Goal: Task Accomplishment & Management: Use online tool/utility

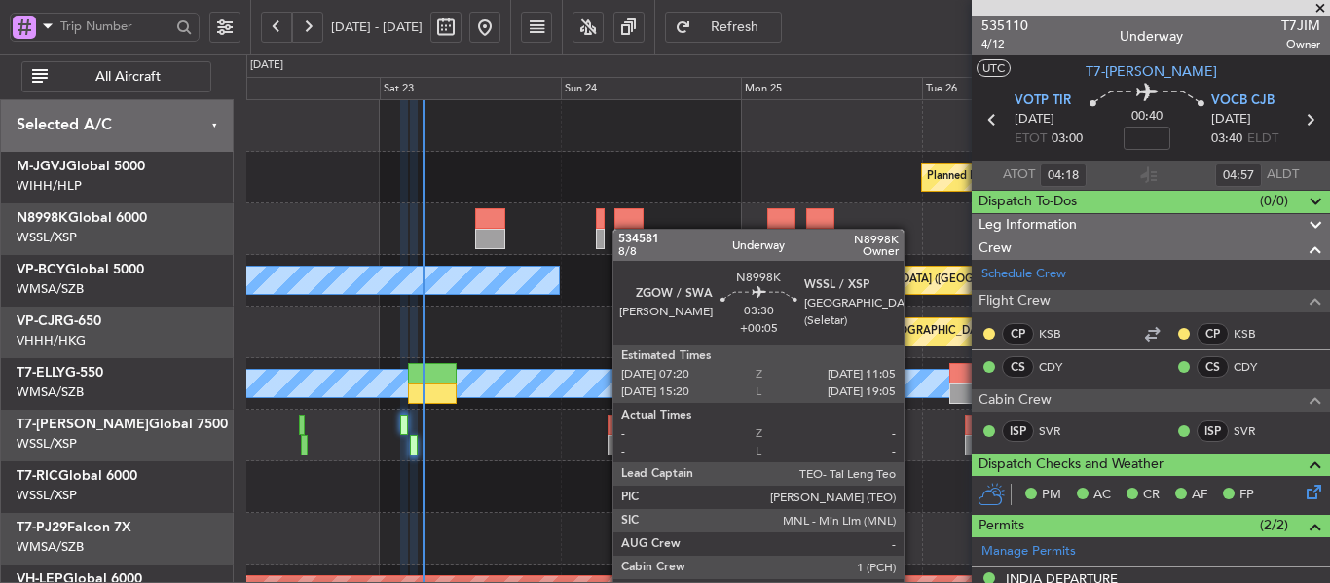
click at [625, 230] on div at bounding box center [787, 229] width 1082 height 52
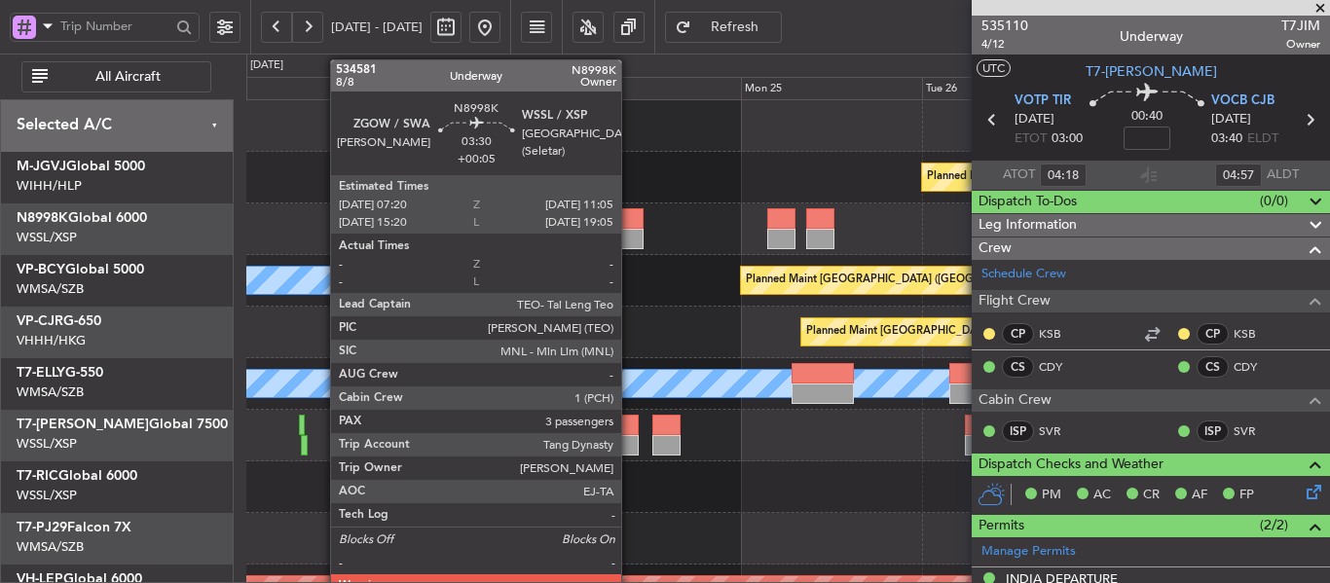
click at [625, 221] on div at bounding box center [628, 218] width 28 height 20
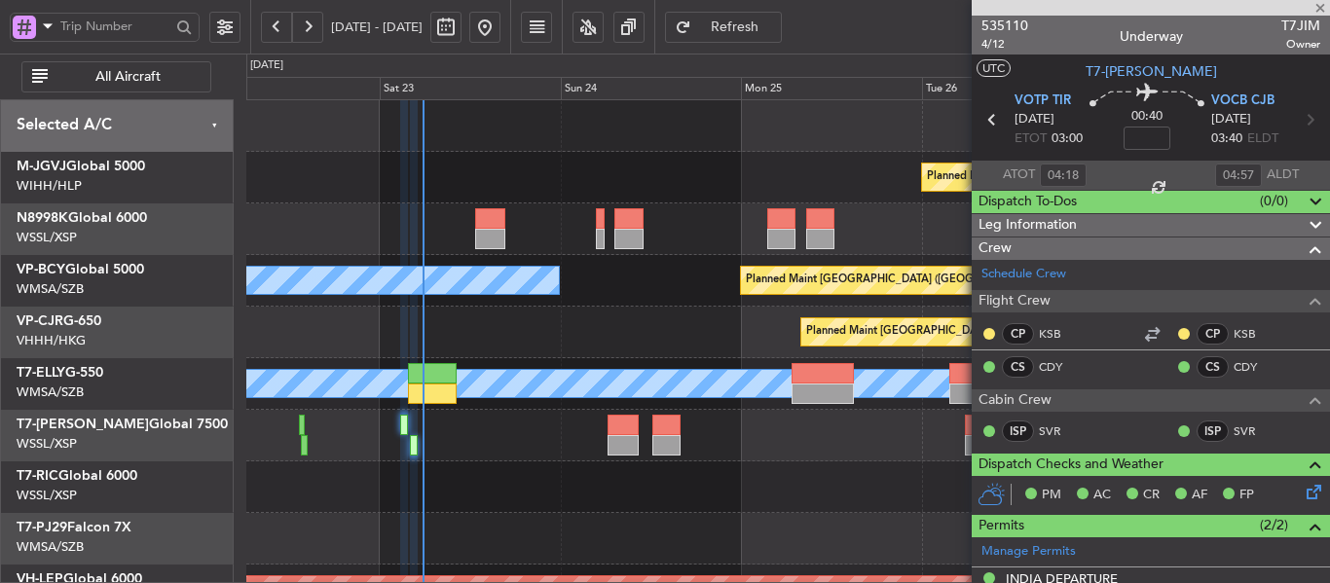
type input "+00:05"
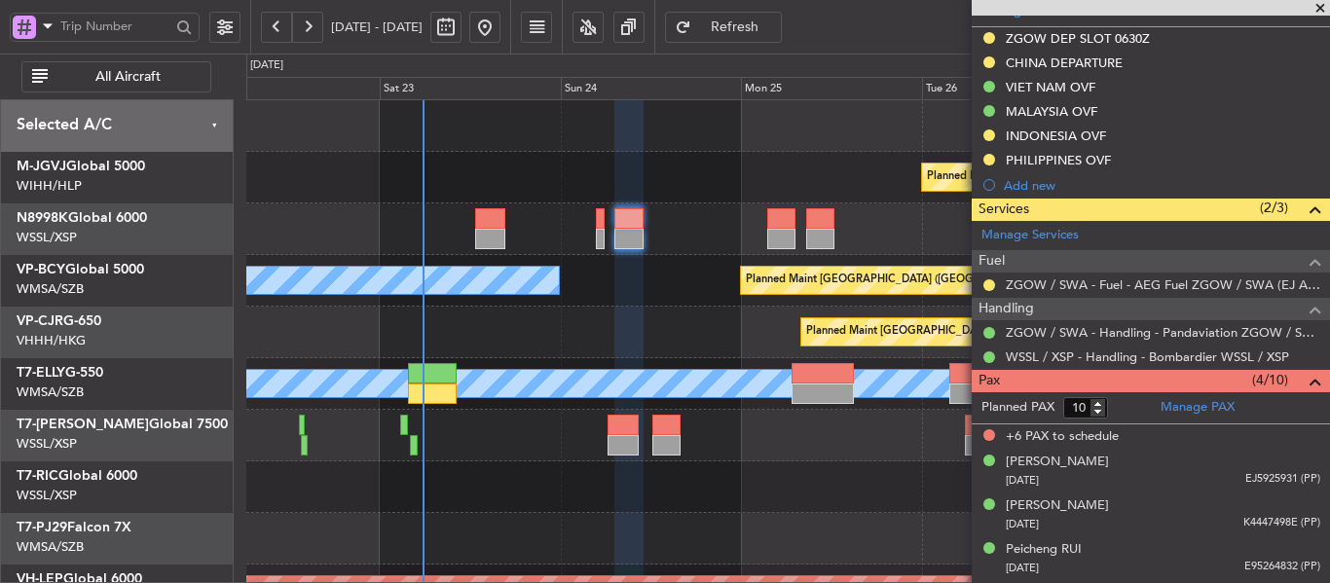
scroll to position [546, 0]
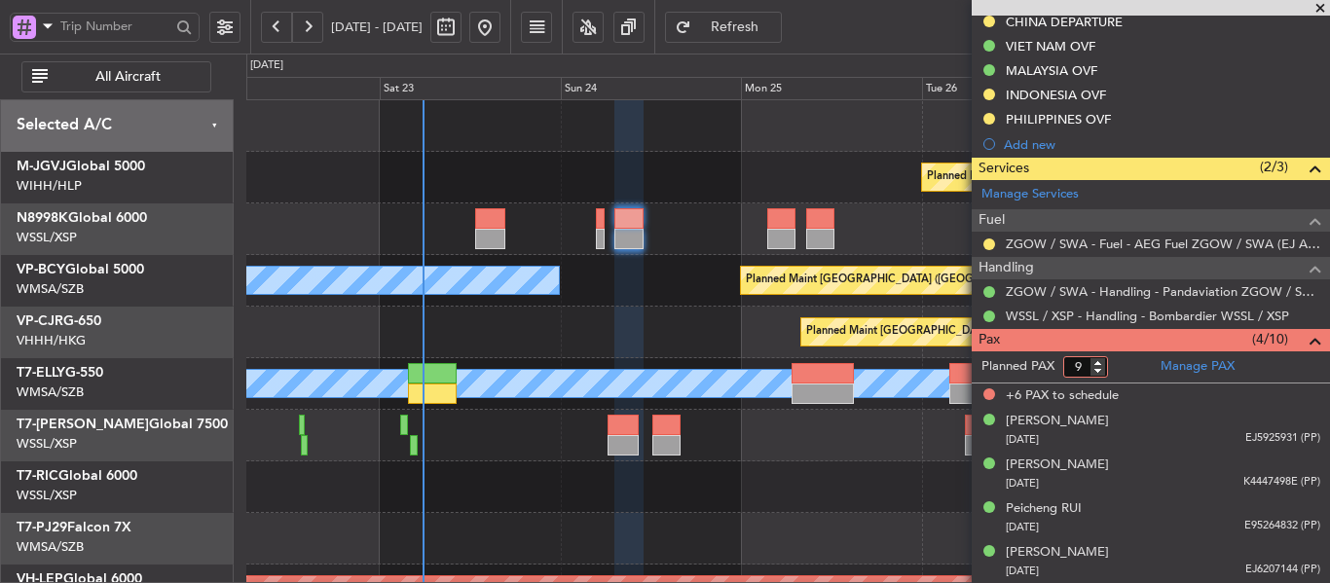
click at [1102, 373] on input "9" at bounding box center [1085, 366] width 45 height 21
click at [1102, 373] on input "8" at bounding box center [1085, 366] width 45 height 21
click at [1102, 373] on input "7" at bounding box center [1085, 366] width 45 height 21
click at [1102, 373] on input "6" at bounding box center [1085, 366] width 45 height 21
click at [1102, 373] on input "5" at bounding box center [1085, 366] width 45 height 21
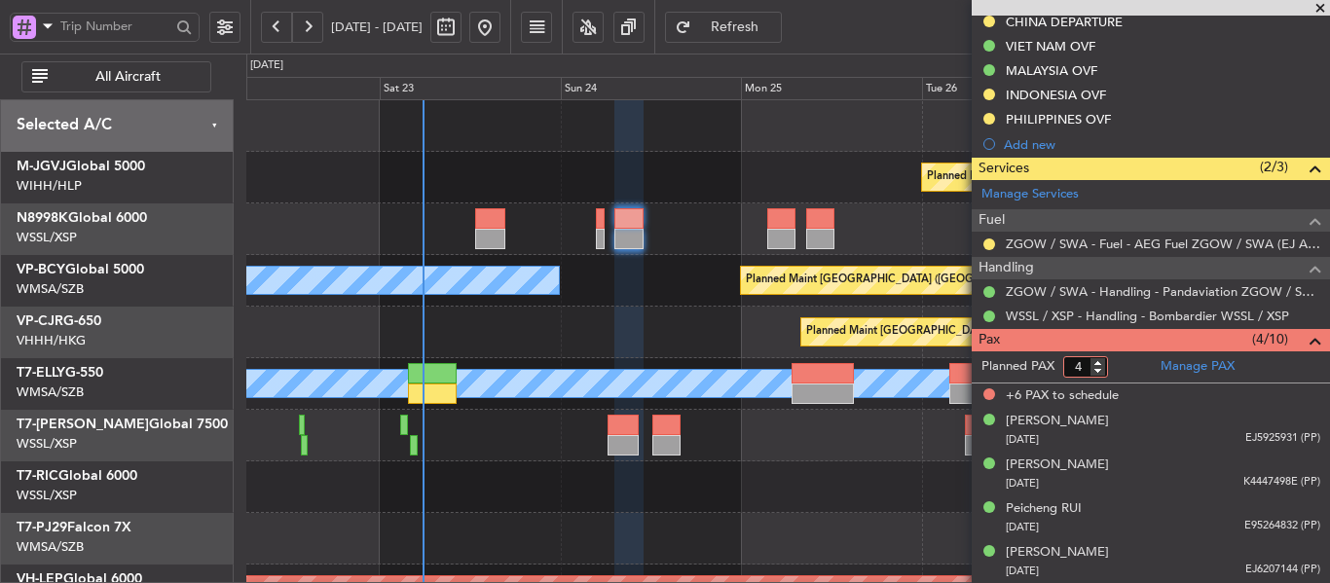
type input "4"
click at [1102, 373] on input "4" at bounding box center [1085, 366] width 45 height 21
click at [1123, 364] on form "Planned PAX 4" at bounding box center [1060, 366] width 179 height 31
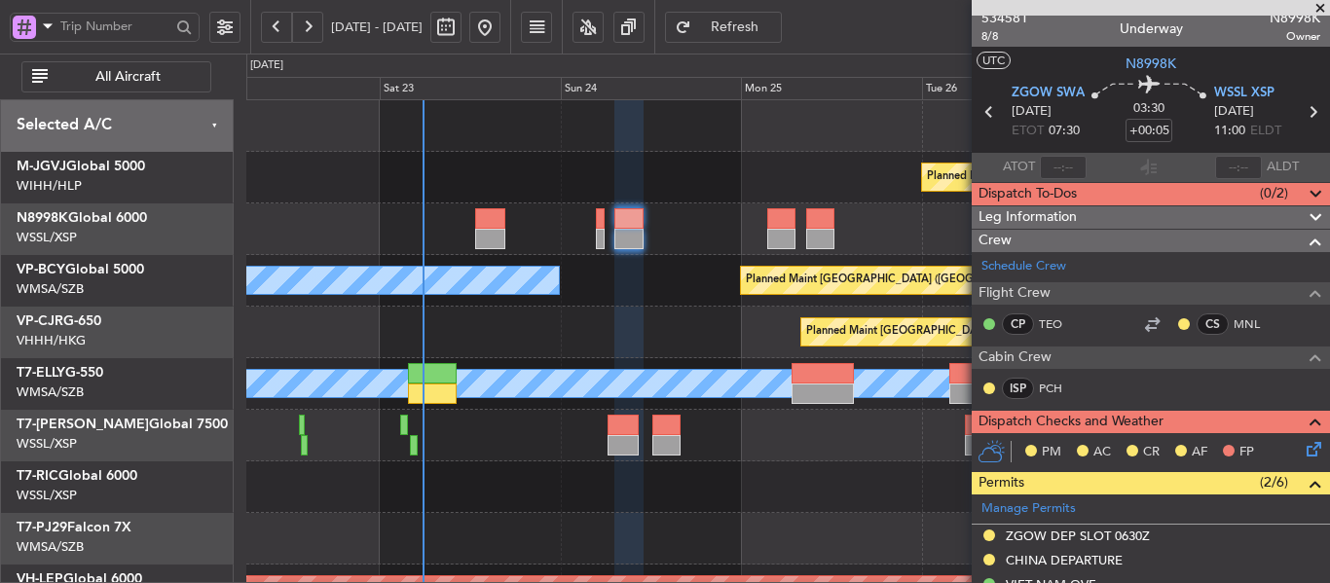
scroll to position [0, 0]
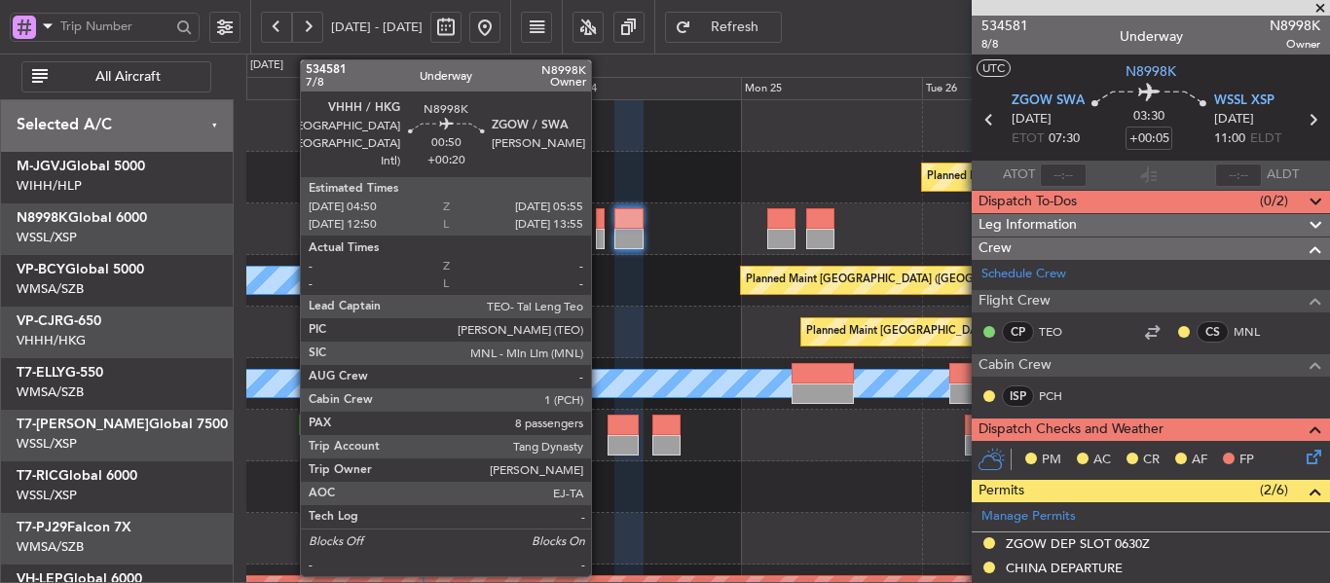
click at [600, 221] on div at bounding box center [600, 218] width 9 height 20
click at [600, 223] on div at bounding box center [600, 218] width 9 height 20
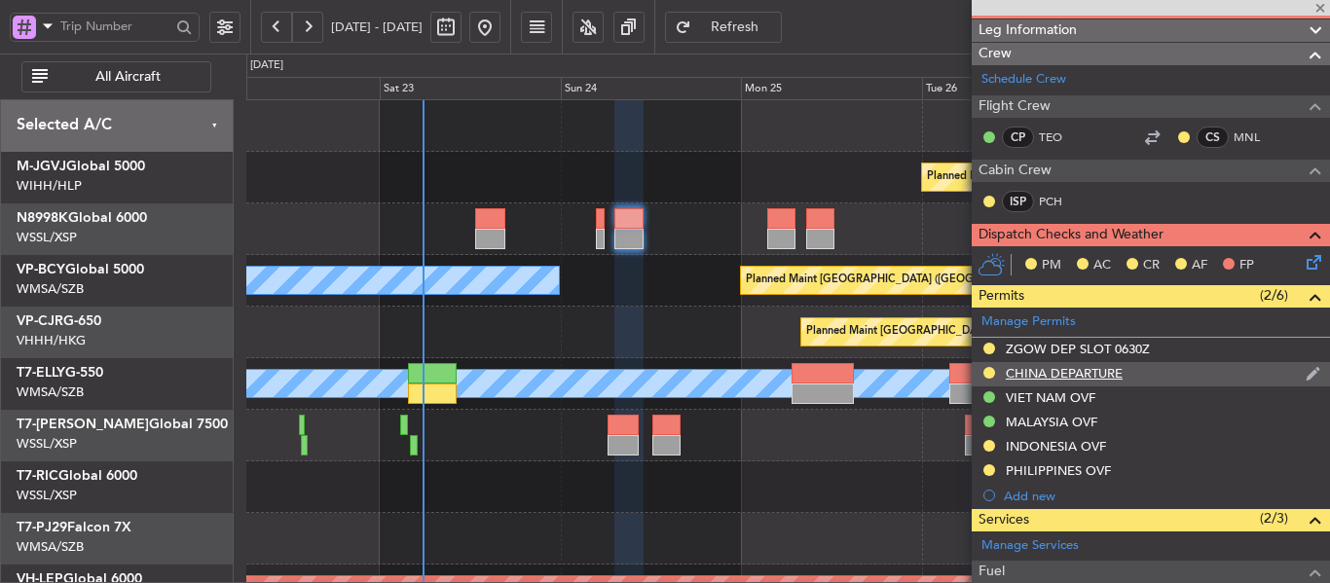
type input "+00:20"
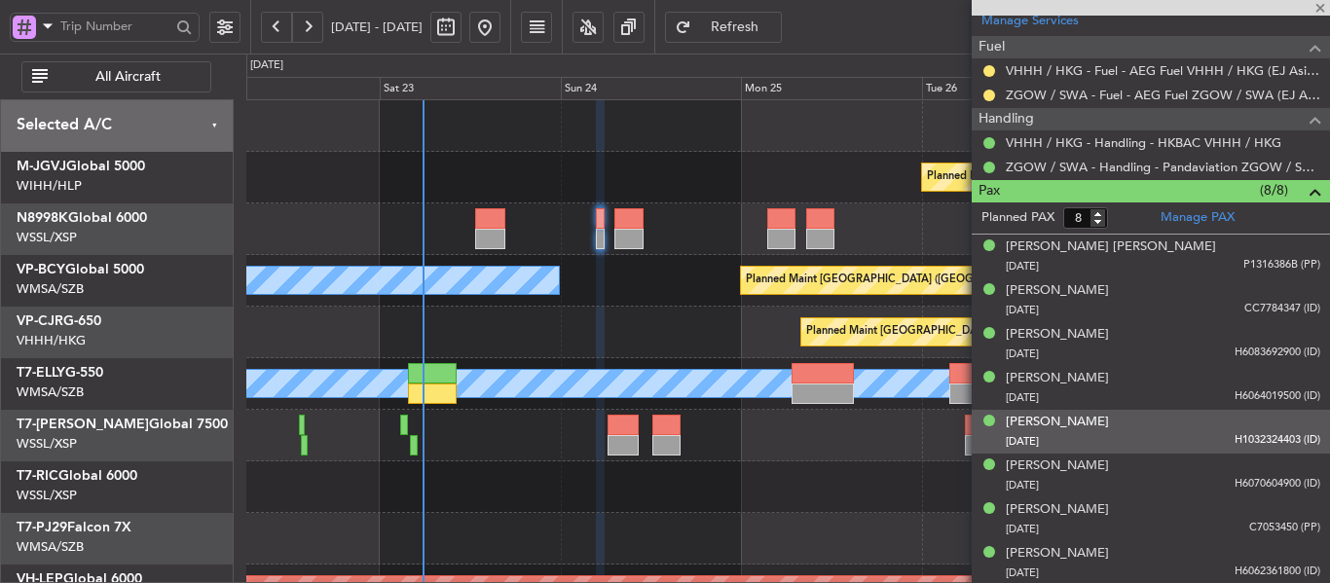
scroll to position [672, 0]
click at [1065, 421] on div "[PERSON_NAME]" at bounding box center [1056, 421] width 103 height 19
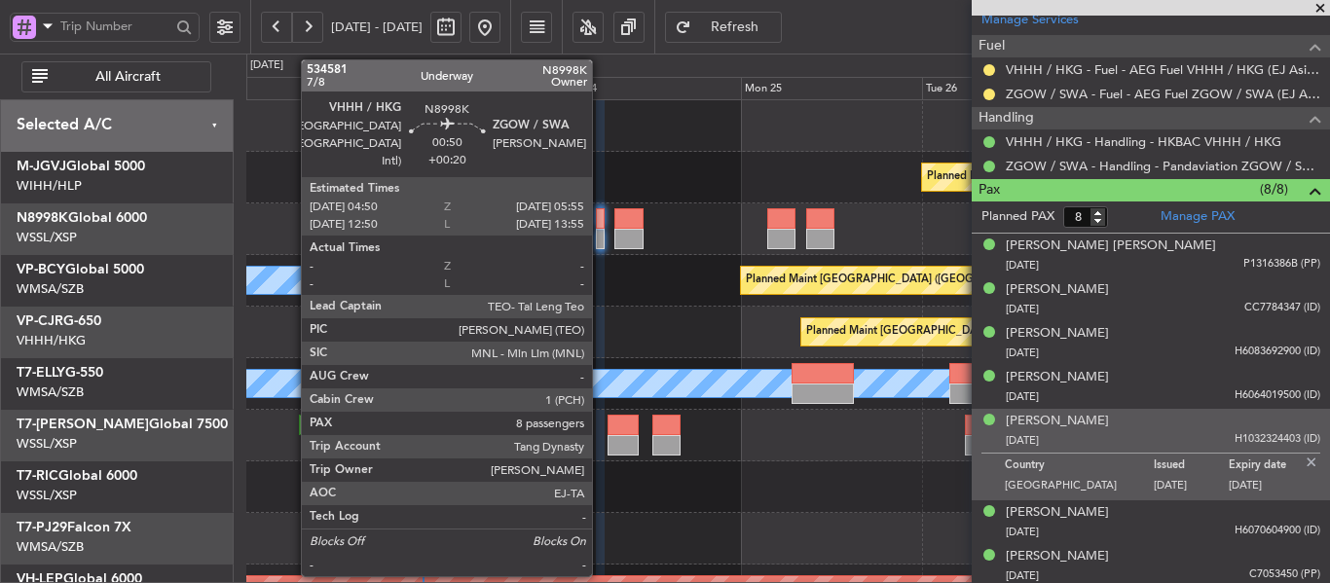
click at [601, 238] on div at bounding box center [600, 239] width 9 height 20
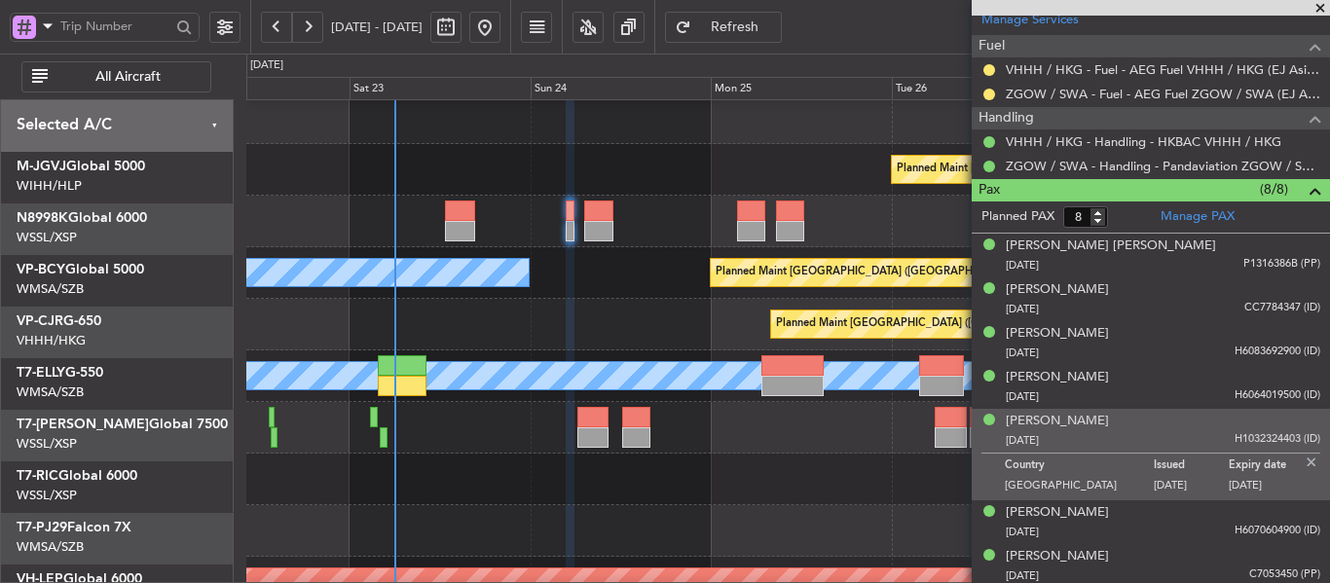
scroll to position [34, 0]
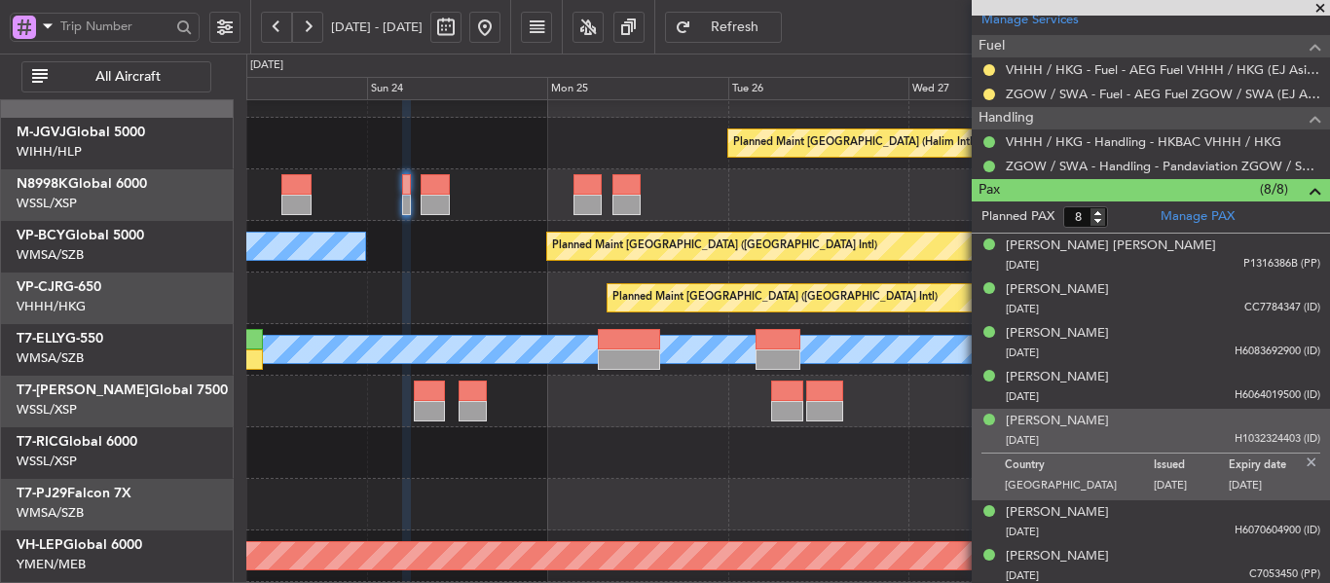
click at [620, 420] on div at bounding box center [787, 402] width 1082 height 52
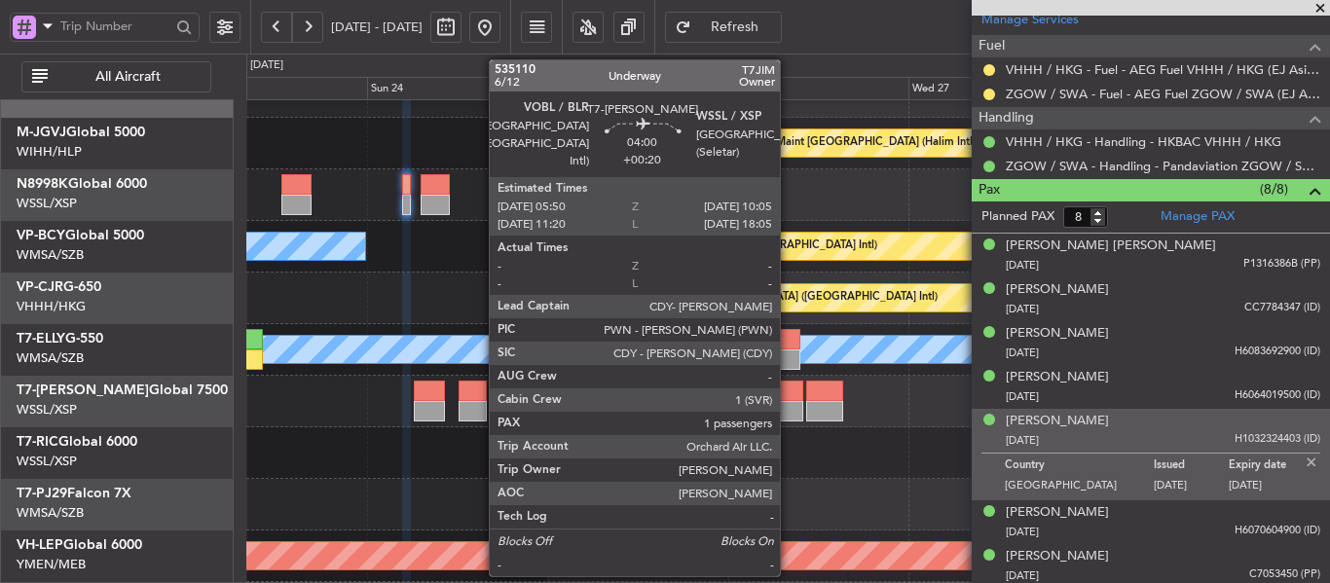
click at [788, 405] on div at bounding box center [787, 411] width 32 height 20
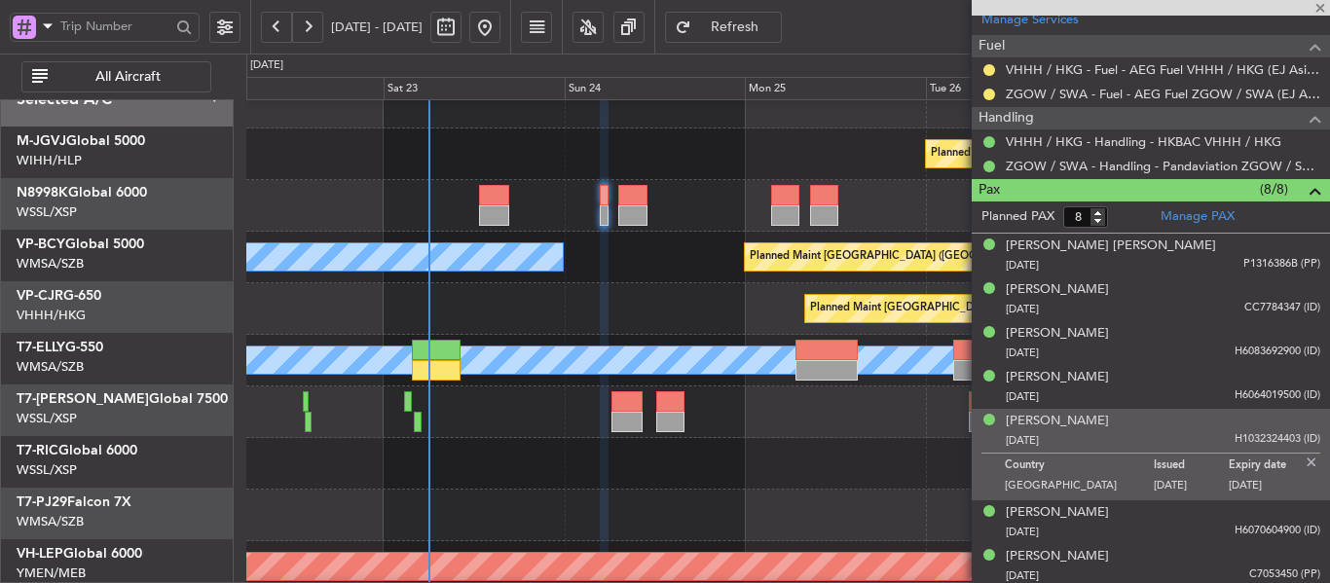
scroll to position [23, 0]
click at [554, 407] on div at bounding box center [787, 412] width 1082 height 52
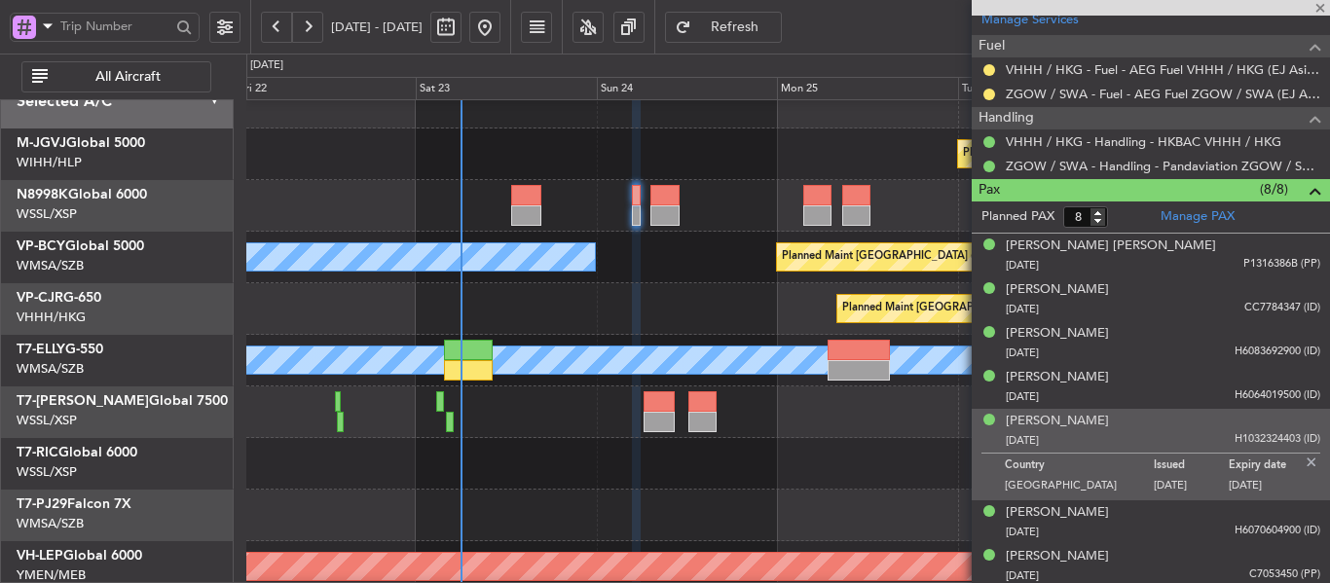
type input "1"
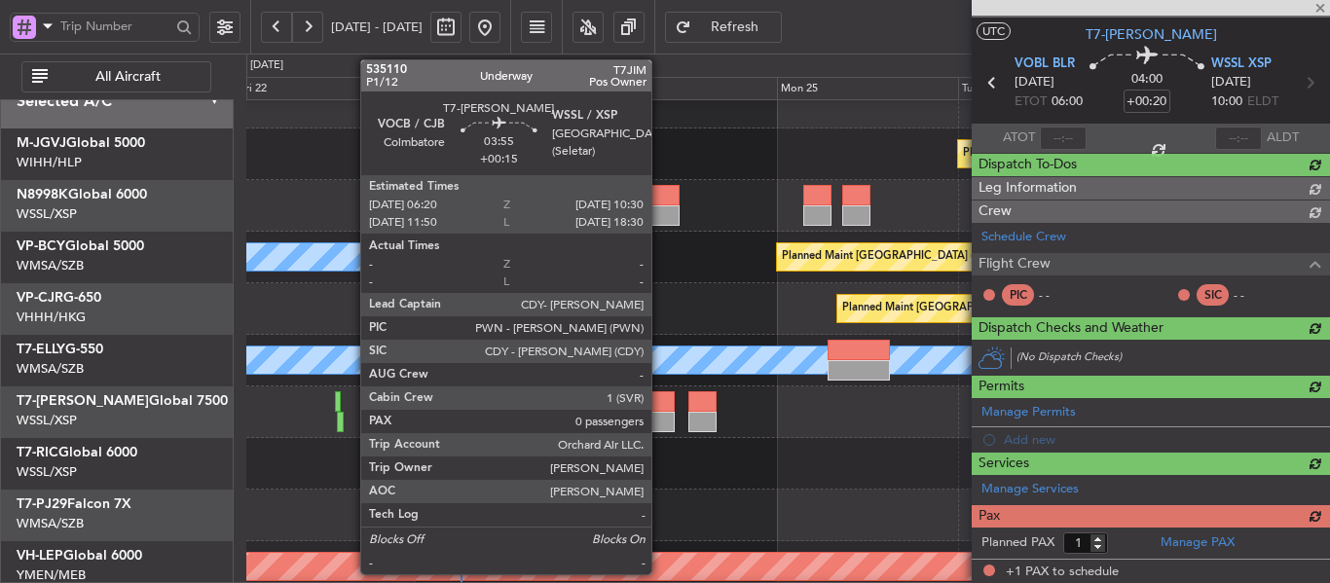
click at [660, 418] on div at bounding box center [659, 422] width 32 height 20
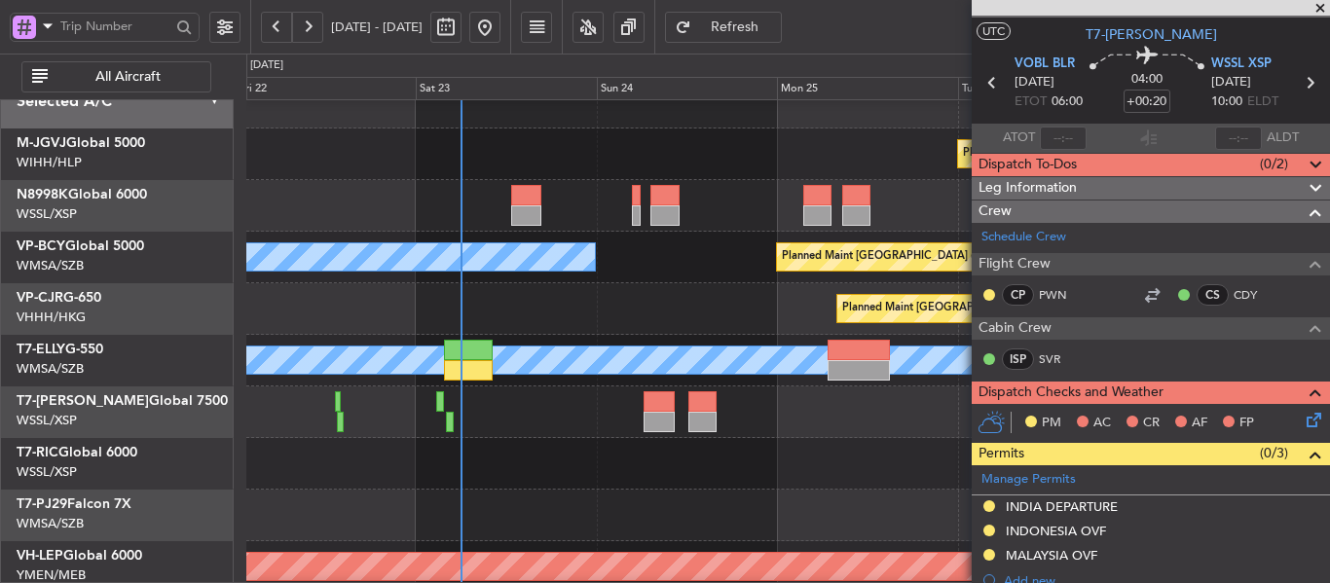
scroll to position [341, 0]
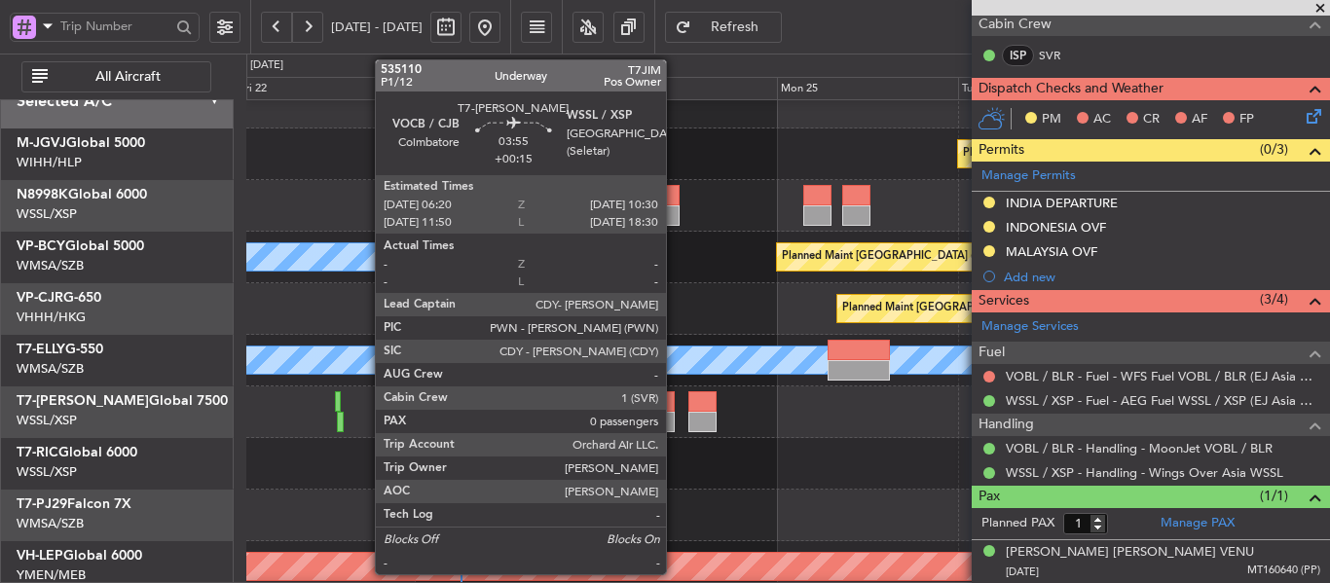
click at [675, 401] on div at bounding box center [659, 401] width 32 height 20
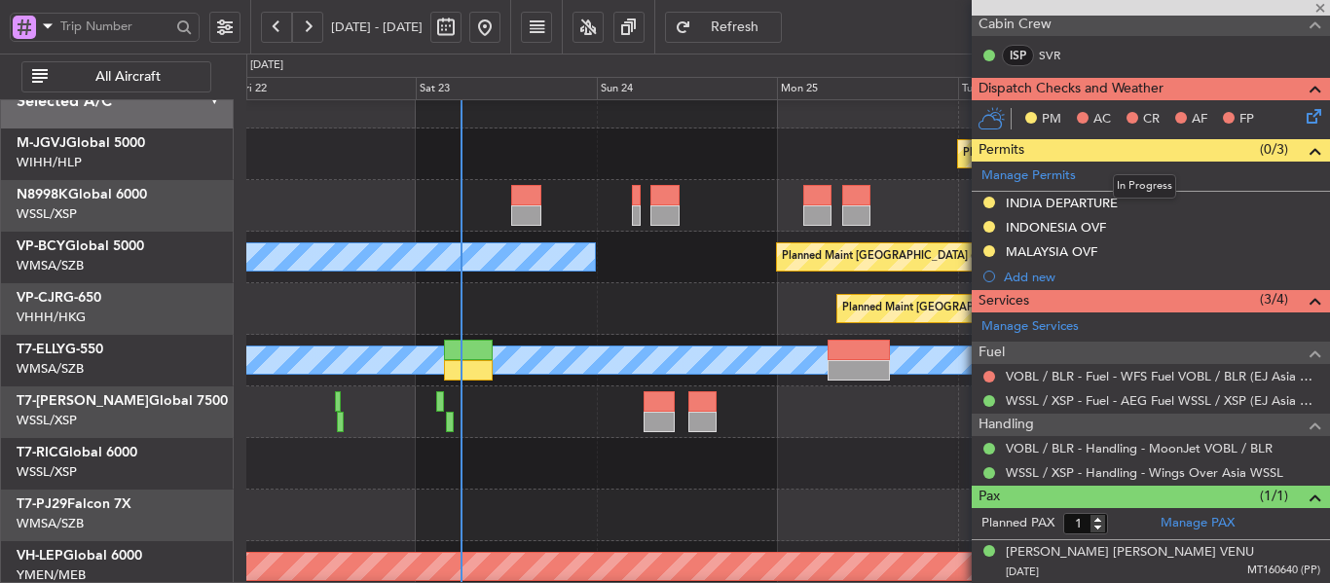
type input "+00:15"
type input "0"
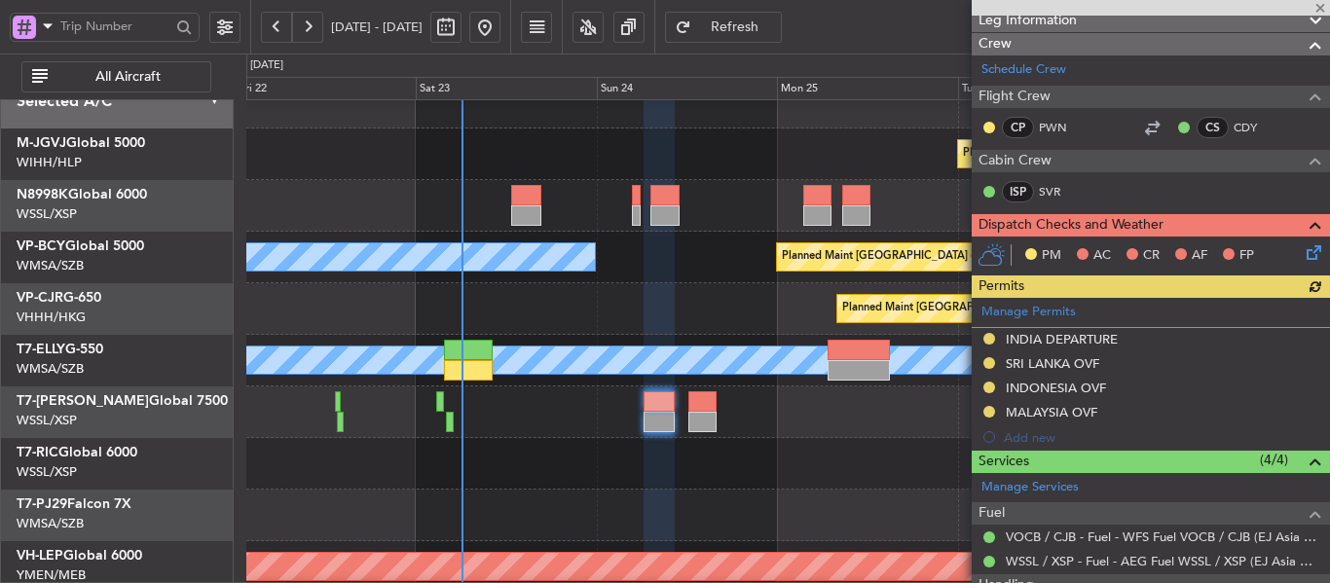
scroll to position [0, 0]
